Goal: Task Accomplishment & Management: Complete application form

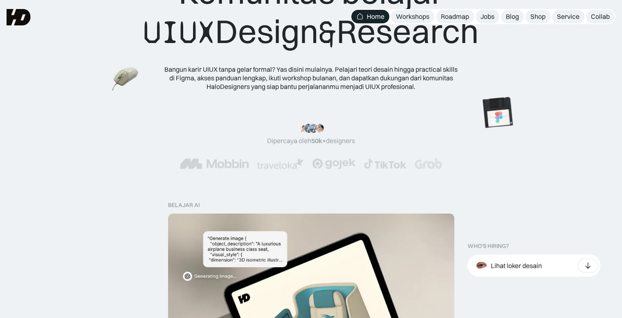
scroll to position [69, 0]
click at [488, 18] on div "Jobs" at bounding box center [488, 16] width 14 height 9
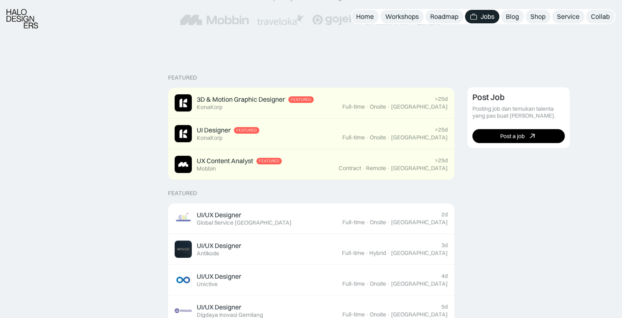
scroll to position [150, 0]
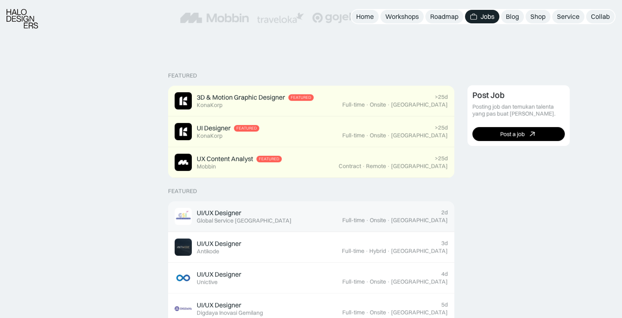
click at [329, 217] on div "UI/UX Designer Featured Global Service Indonesia" at bounding box center [259, 215] width 168 height 17
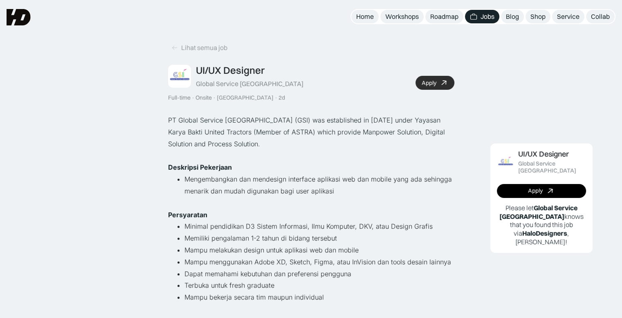
click at [443, 85] on icon at bounding box center [444, 83] width 12 height 12
